Goal: Information Seeking & Learning: Learn about a topic

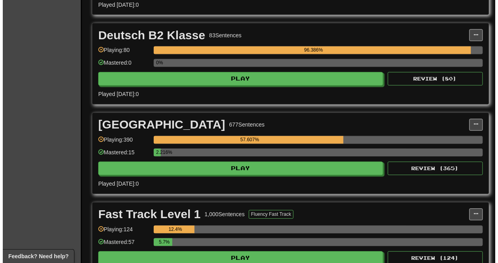
scroll to position [339, 0]
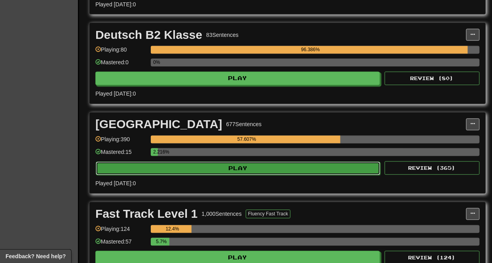
click at [255, 174] on button "Play" at bounding box center [238, 168] width 285 height 13
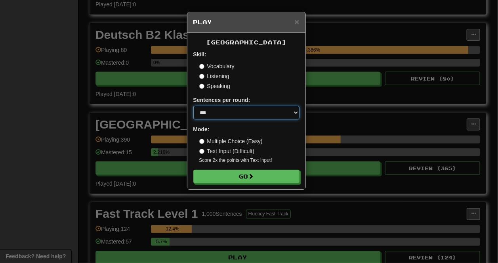
click at [256, 115] on select "* ** ** ** ** ** *** ********" at bounding box center [246, 112] width 106 height 13
select select "**"
click at [193, 106] on select "* ** ** ** ** ** *** ********" at bounding box center [246, 112] width 106 height 13
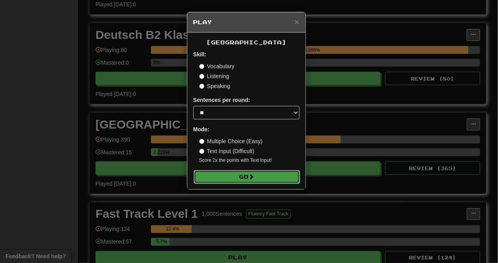
click at [236, 181] on button "Go" at bounding box center [247, 176] width 106 height 13
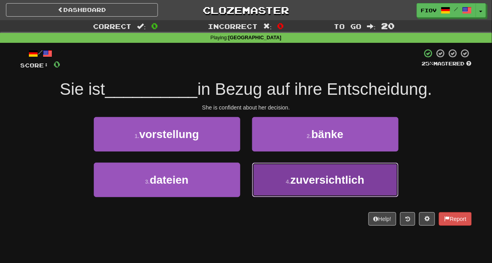
click at [286, 178] on button "4 . zuversichtlich" at bounding box center [325, 179] width 147 height 34
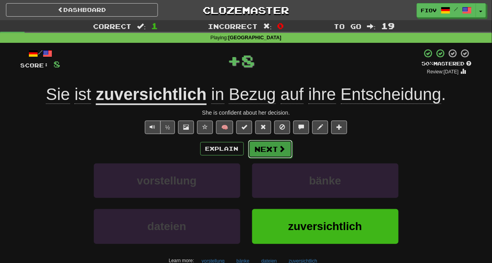
click at [279, 151] on span at bounding box center [282, 148] width 7 height 7
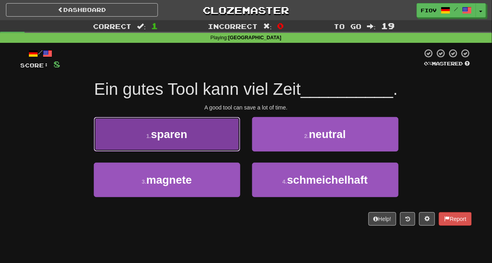
click at [193, 139] on button "1 . sparen" at bounding box center [167, 134] width 147 height 34
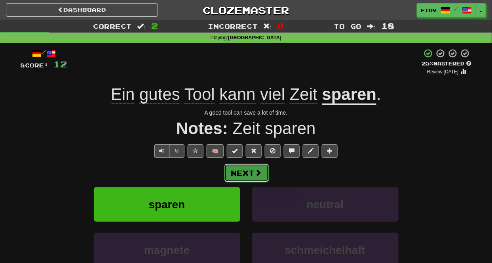
click at [241, 176] on button "Next" at bounding box center [247, 173] width 44 height 18
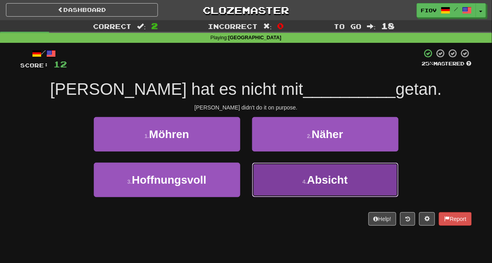
click at [301, 173] on button "4 . Absicht" at bounding box center [325, 179] width 147 height 34
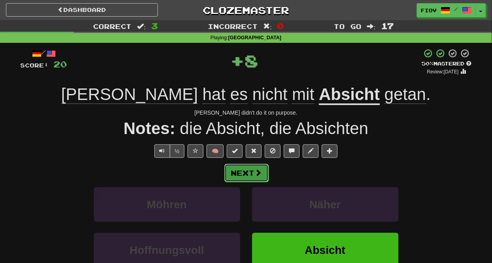
click at [251, 178] on button "Next" at bounding box center [247, 173] width 44 height 18
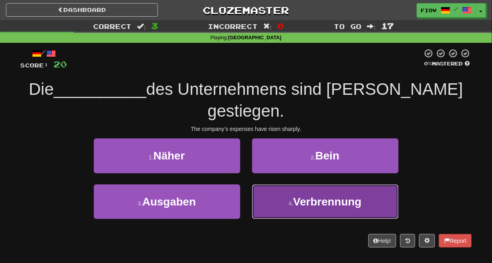
click at [303, 195] on span "Verbrennung" at bounding box center [328, 201] width 69 height 12
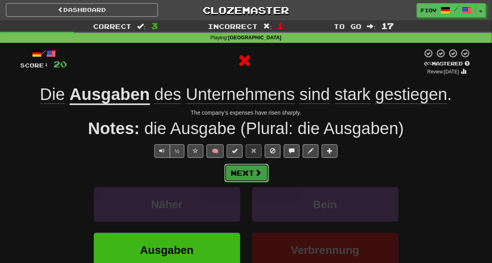
click at [246, 167] on button "Next" at bounding box center [247, 173] width 44 height 18
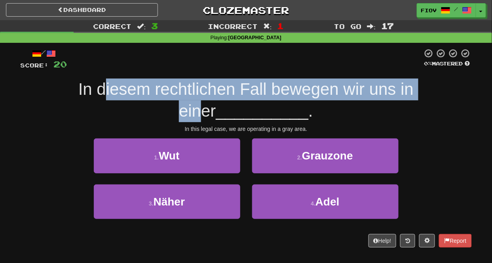
drag, startPoint x: 84, startPoint y: 90, endPoint x: 417, endPoint y: 96, distance: 333.3
click at [414, 96] on span "In diesem rechtlichen Fall bewegen wir uns in einer" at bounding box center [246, 100] width 336 height 40
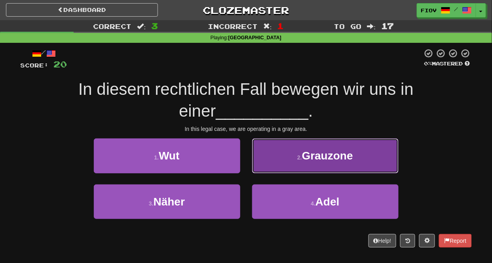
click at [332, 153] on span "Grauzone" at bounding box center [327, 155] width 51 height 12
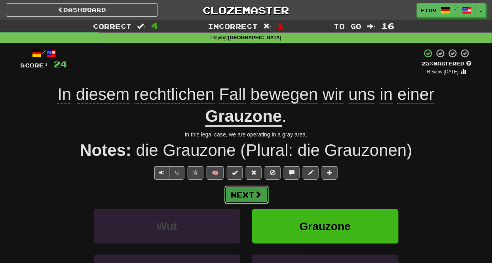
click at [241, 197] on button "Next" at bounding box center [247, 194] width 44 height 18
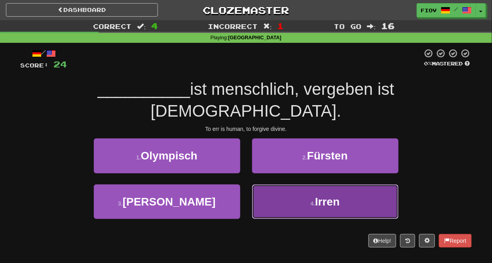
click at [313, 189] on button "4 . [GEOGRAPHIC_DATA]" at bounding box center [325, 201] width 147 height 34
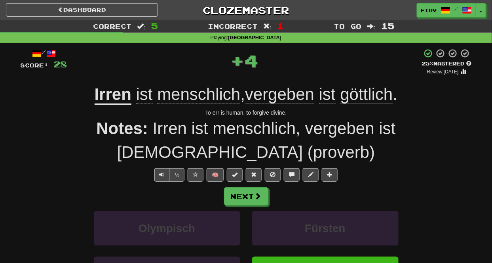
click at [117, 98] on u "Irren" at bounding box center [113, 95] width 37 height 20
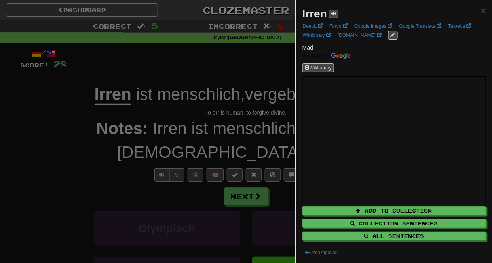
click at [66, 157] on div at bounding box center [246, 131] width 492 height 263
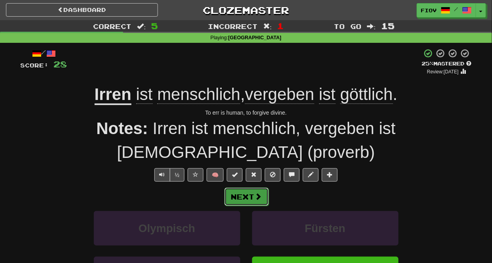
click at [249, 187] on button "Next" at bounding box center [247, 196] width 44 height 18
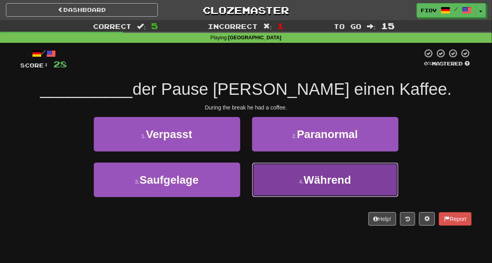
click at [301, 182] on small "4 ." at bounding box center [302, 181] width 5 height 6
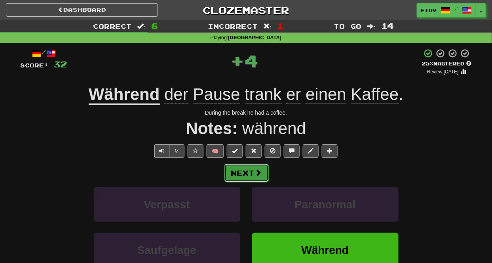
click at [247, 164] on button "Next" at bounding box center [247, 173] width 44 height 18
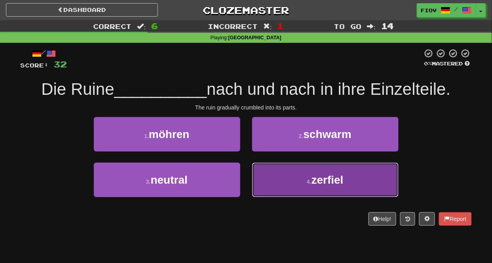
click at [325, 187] on button "4 . zerfiel" at bounding box center [325, 179] width 147 height 34
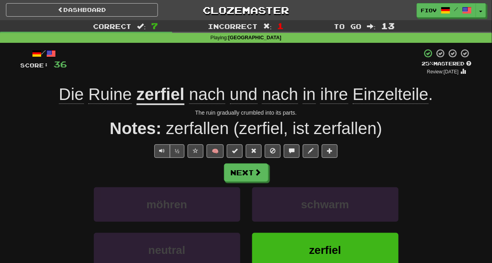
click at [163, 100] on u "zerfiel" at bounding box center [161, 95] width 48 height 20
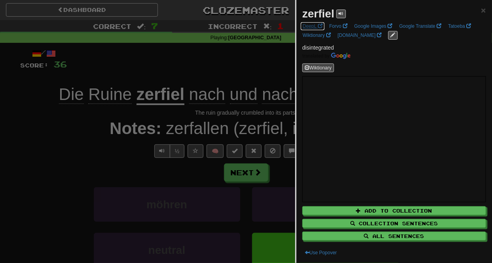
click at [316, 25] on link "DeepL" at bounding box center [313, 26] width 25 height 9
